Goal: Check status: Check status

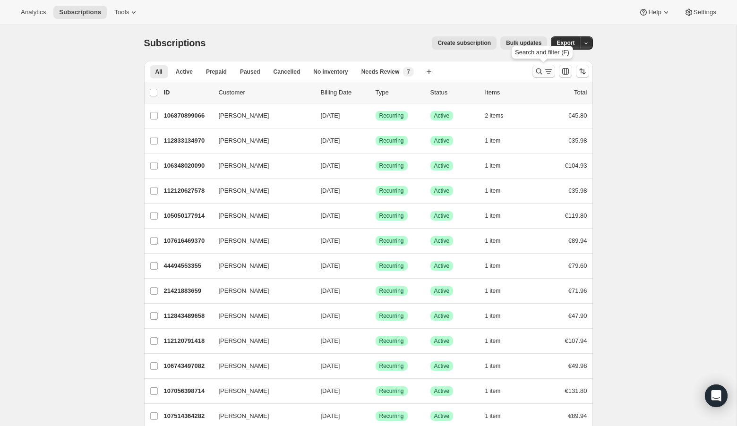
click at [538, 72] on icon "Search and filter results" at bounding box center [538, 71] width 9 height 9
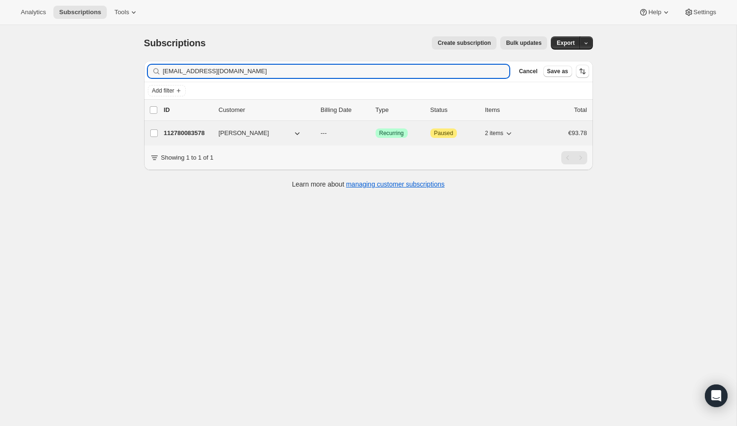
type input "[EMAIL_ADDRESS][DOMAIN_NAME]"
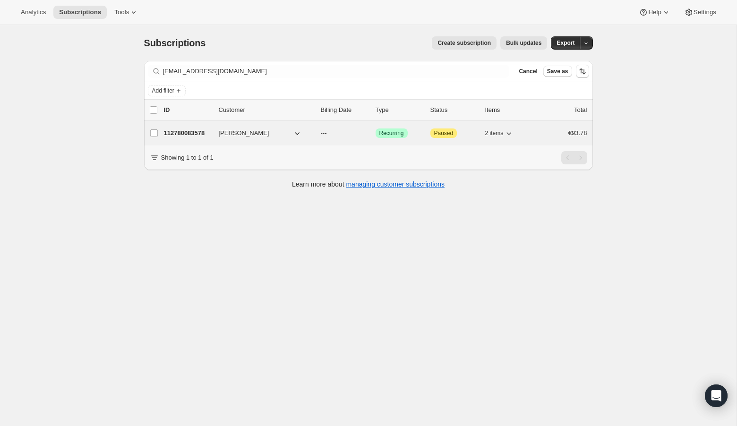
click at [190, 129] on p "112780083578" at bounding box center [187, 133] width 47 height 9
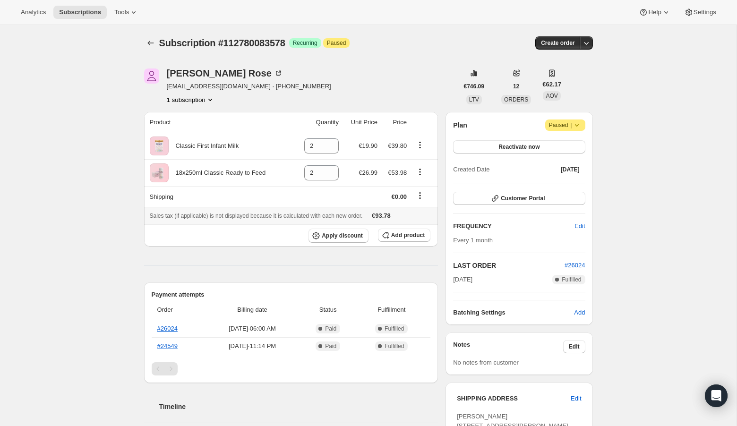
scroll to position [280, 0]
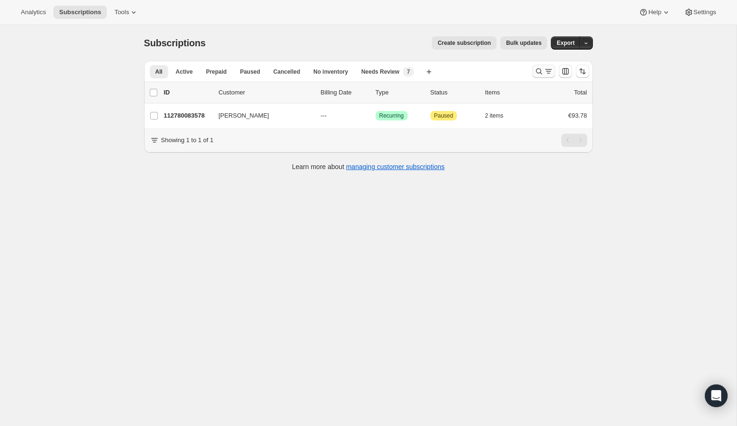
click at [537, 70] on icon "Search and filter results" at bounding box center [538, 71] width 9 height 9
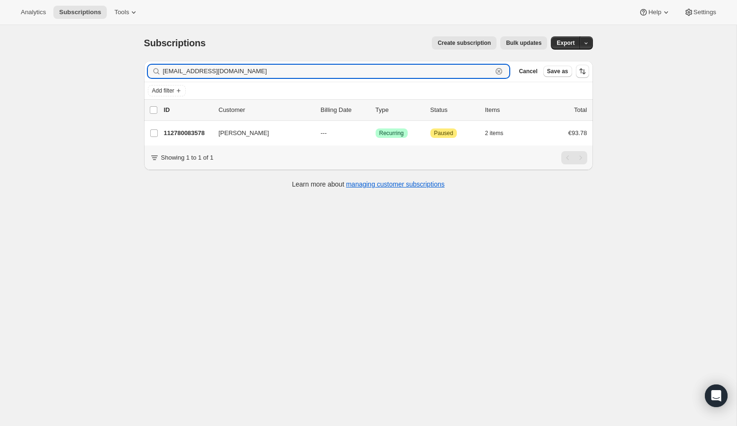
click at [499, 71] on icon "button" at bounding box center [499, 71] width 3 height 3
paste input "[EMAIL_ADDRESS][DOMAIN_NAME]"
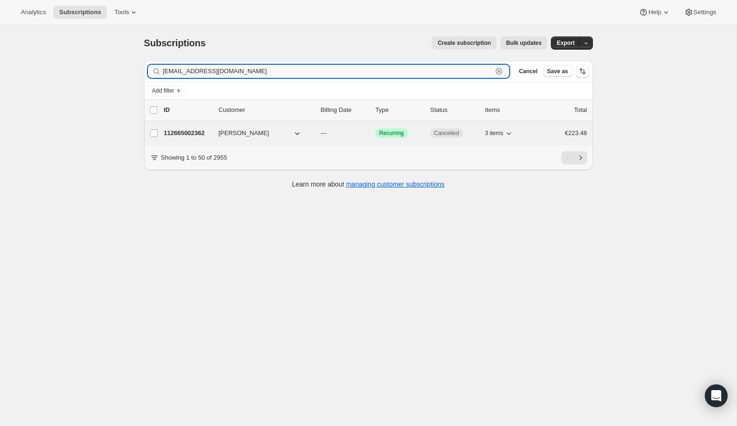
type input "[EMAIL_ADDRESS][DOMAIN_NAME]"
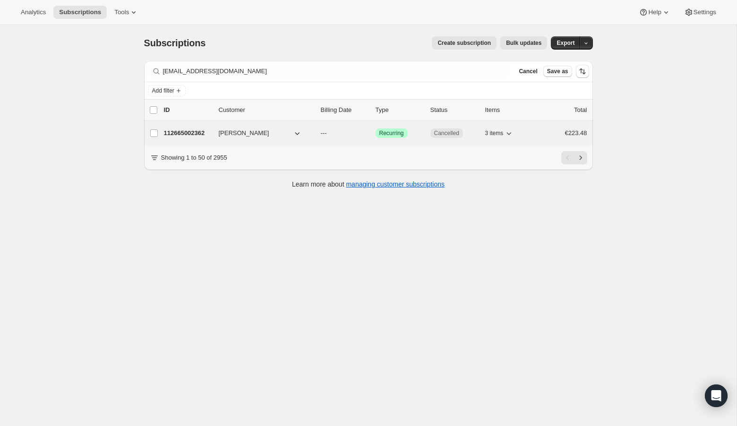
click at [225, 131] on span "[PERSON_NAME]" at bounding box center [244, 133] width 51 height 9
click at [192, 131] on p "112665002362" at bounding box center [187, 133] width 47 height 9
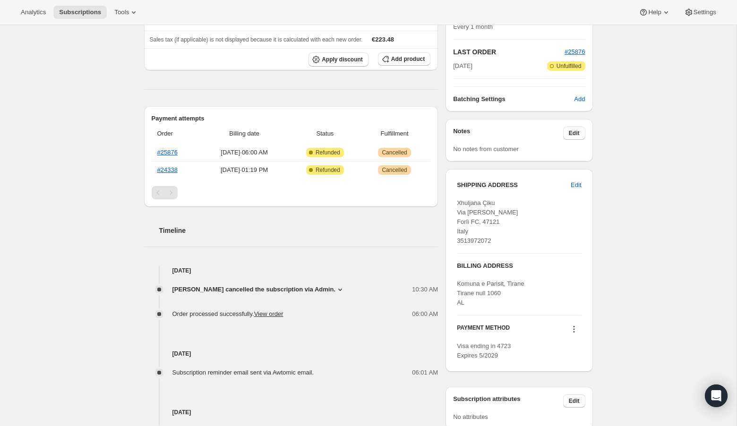
scroll to position [240, 0]
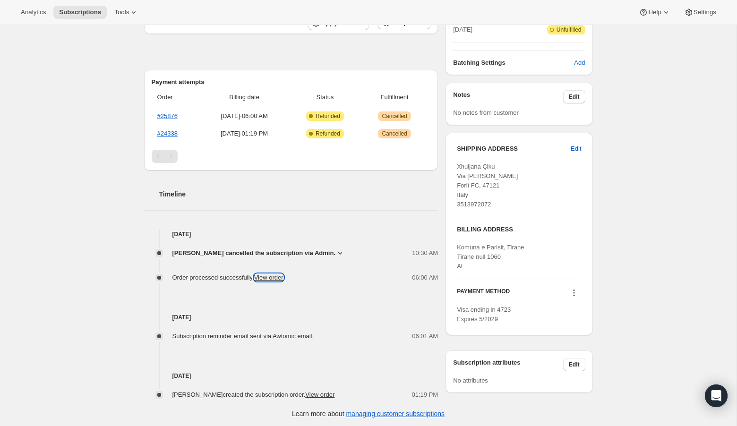
click at [275, 276] on link "View order" at bounding box center [268, 277] width 29 height 7
